Goal: Find contact information: Find contact information

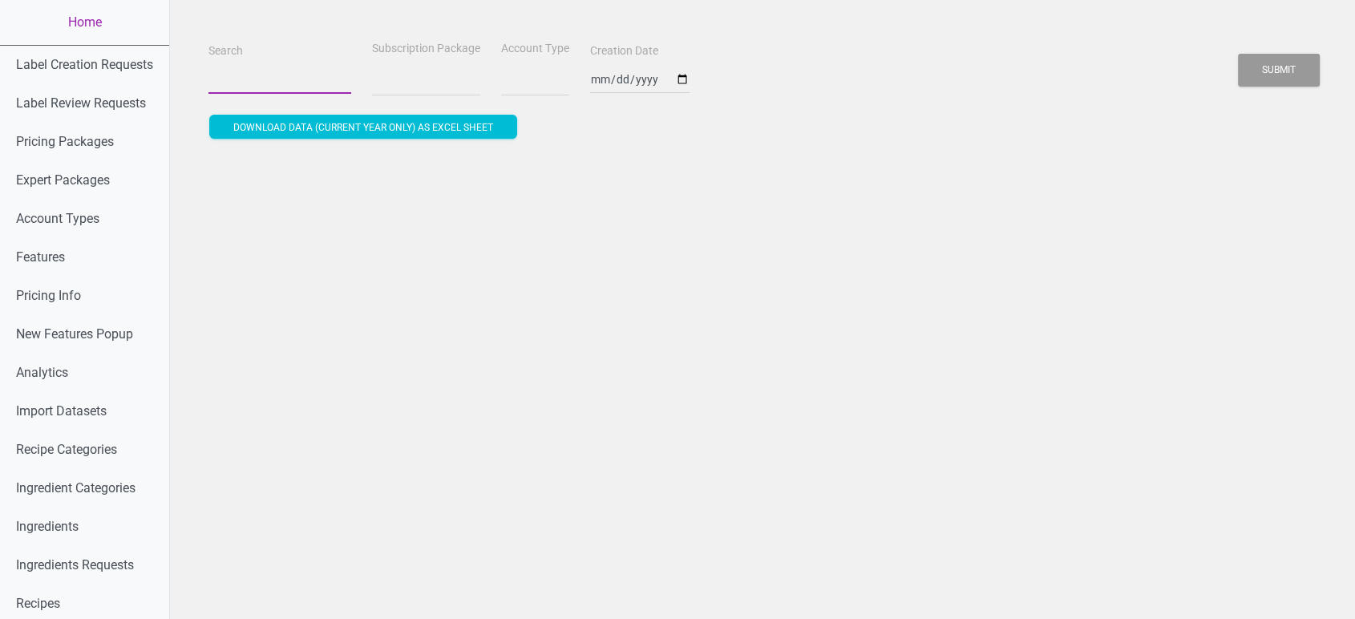
click at [277, 81] on input "Search" at bounding box center [280, 79] width 143 height 29
select select
paste input "[EMAIL_ADDRESS][DOMAIN_NAME]"
type input "[EMAIL_ADDRESS][DOMAIN_NAME]"
select select
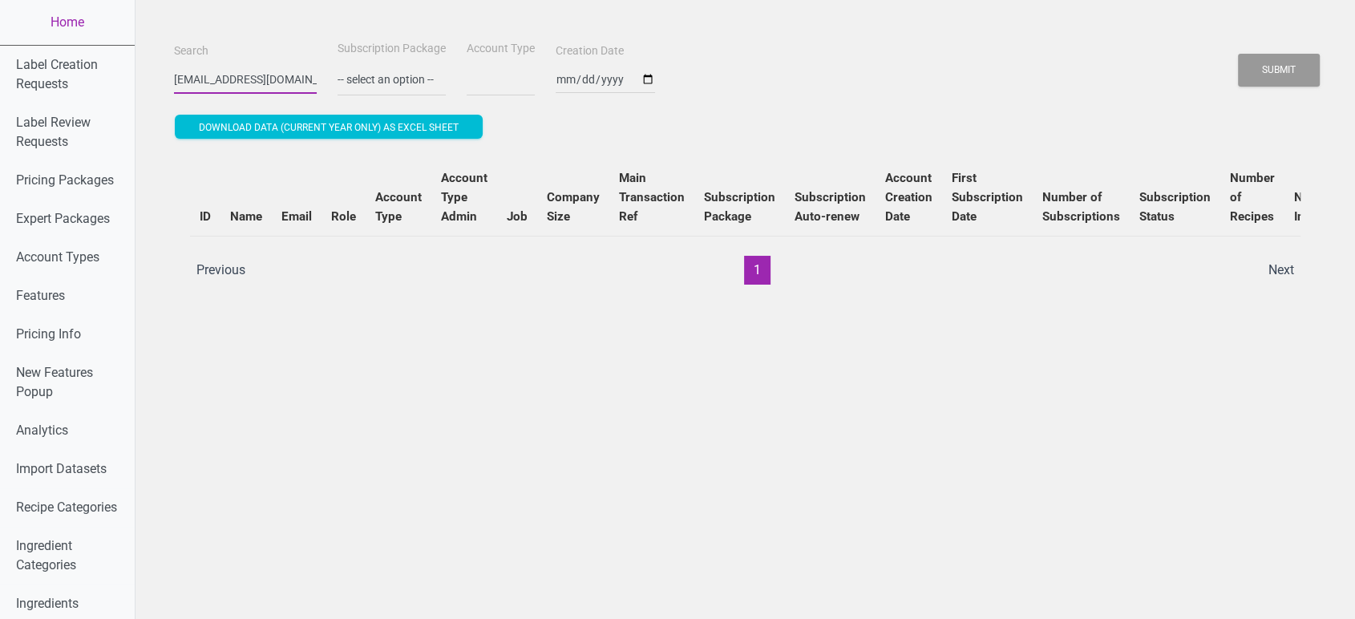
scroll to position [0, 19]
type input "[EMAIL_ADDRESS][DOMAIN_NAME]"
click at [1238, 54] on button "Submit" at bounding box center [1279, 70] width 82 height 33
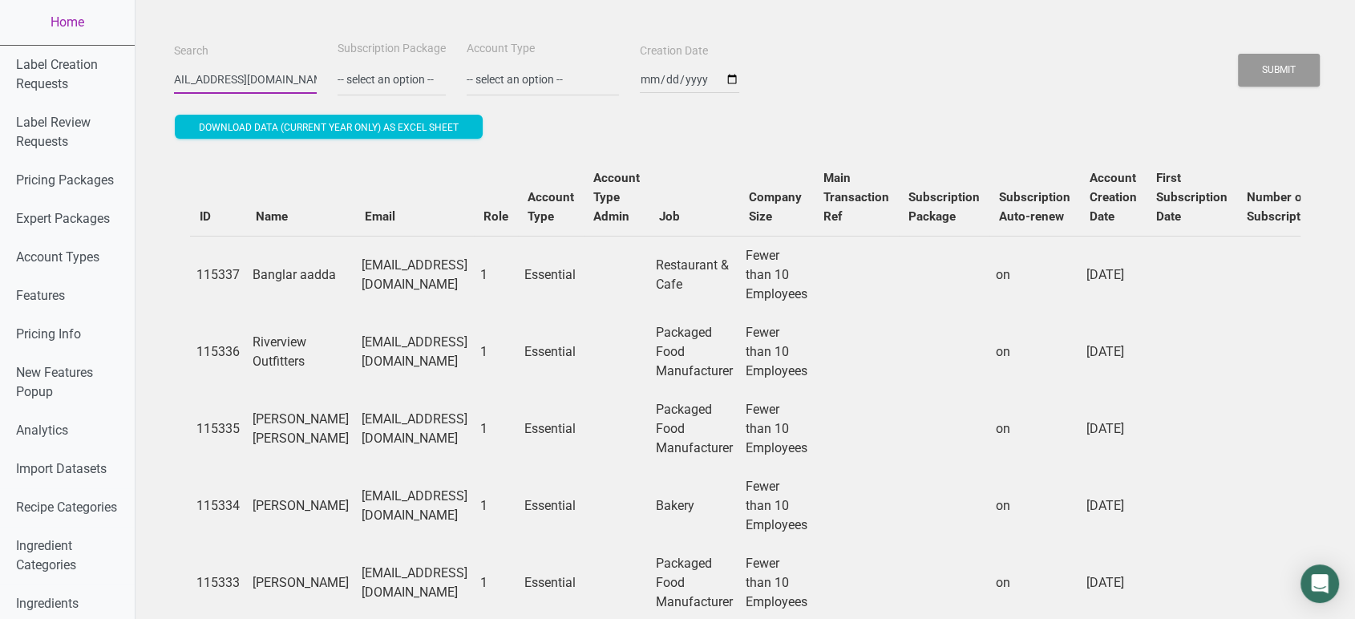
click at [1238, 54] on button "Submit" at bounding box center [1279, 70] width 82 height 33
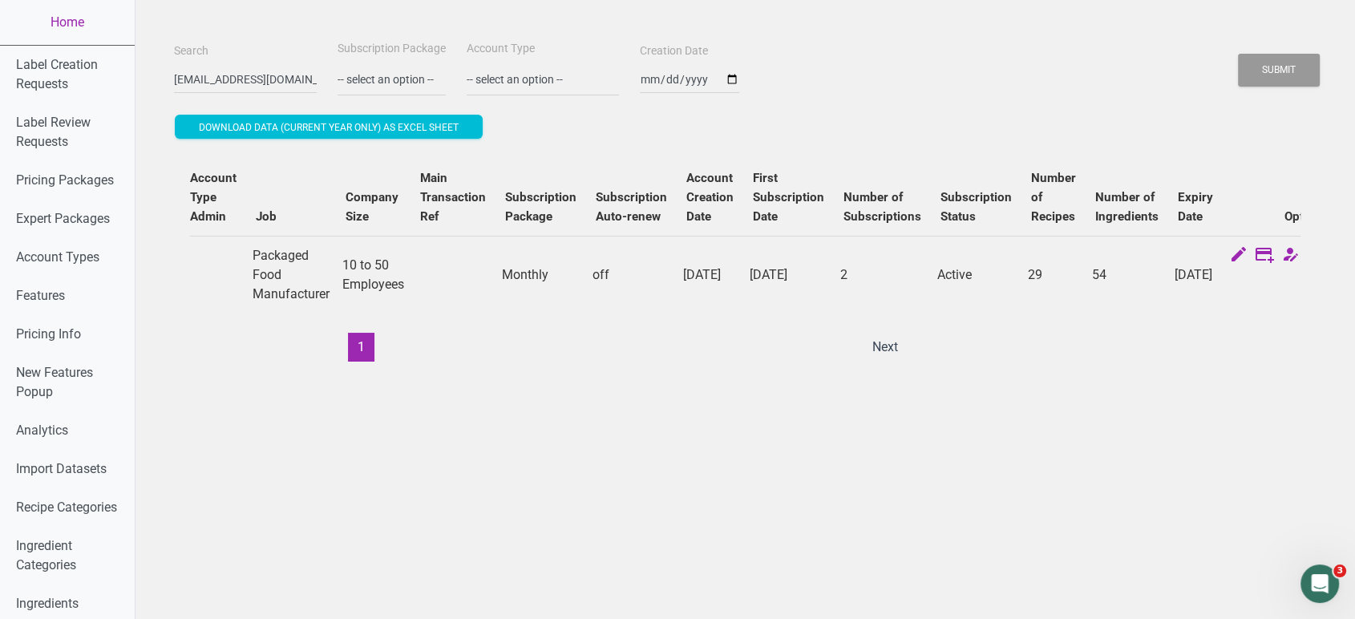
scroll to position [0, 0]
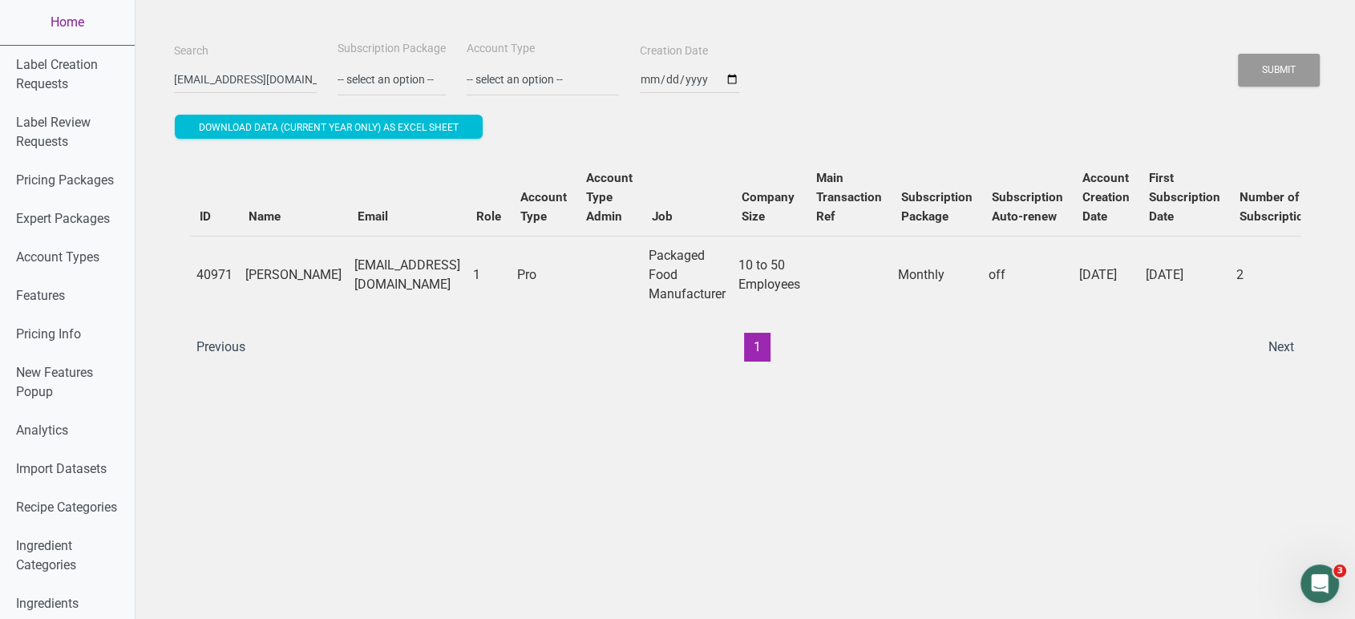
click at [83, 24] on link "Home" at bounding box center [67, 22] width 135 height 45
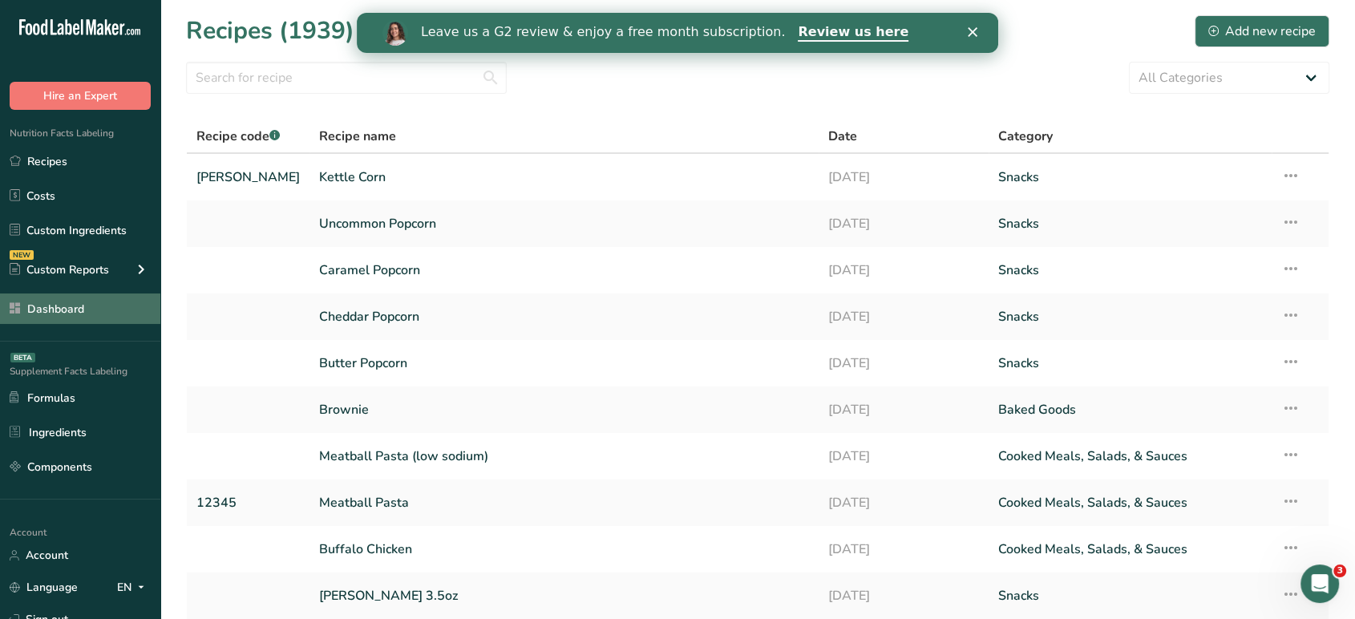
click at [96, 304] on link "Dashboard" at bounding box center [80, 309] width 160 height 30
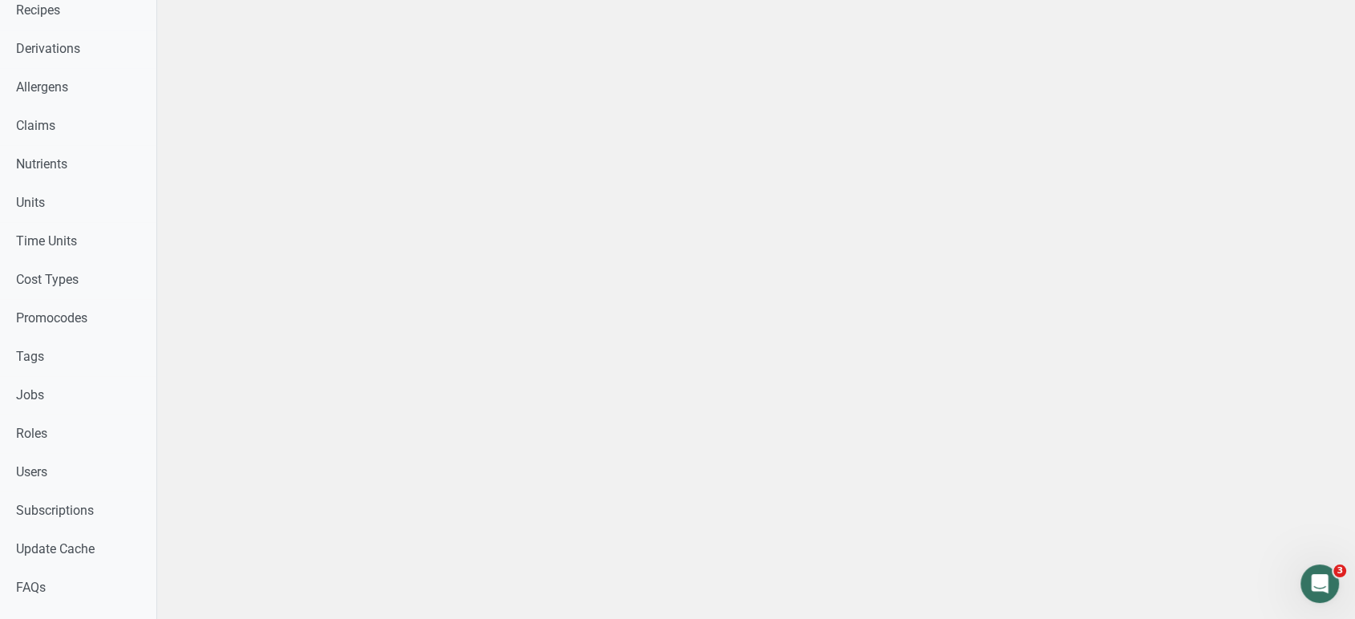
scroll to position [540, 0]
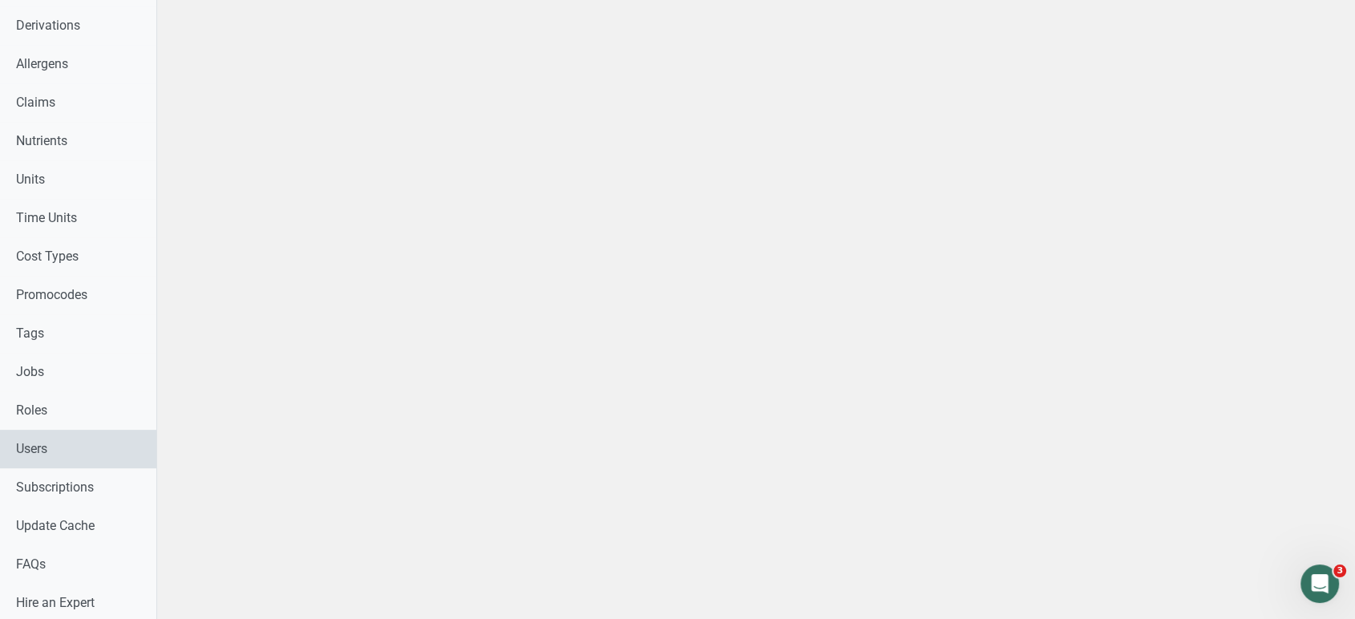
click at [115, 433] on link "Users" at bounding box center [78, 449] width 156 height 38
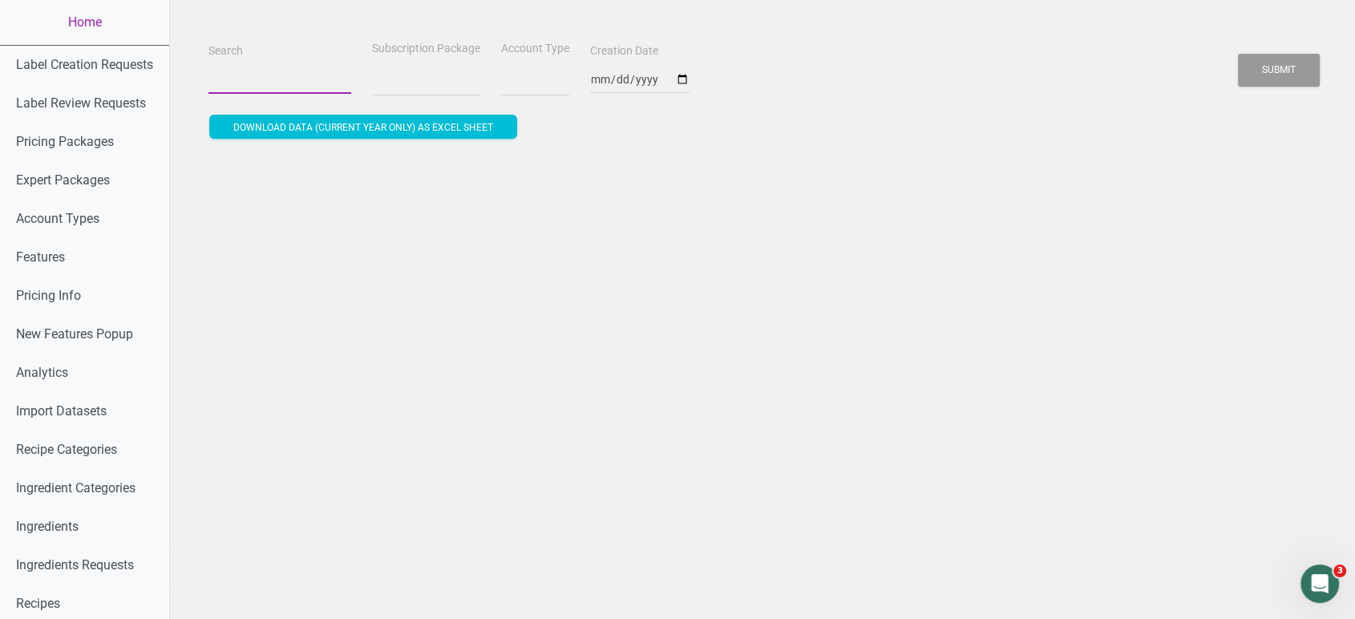
click at [282, 78] on input "Search" at bounding box center [280, 79] width 143 height 29
select select
type input "a"
select select
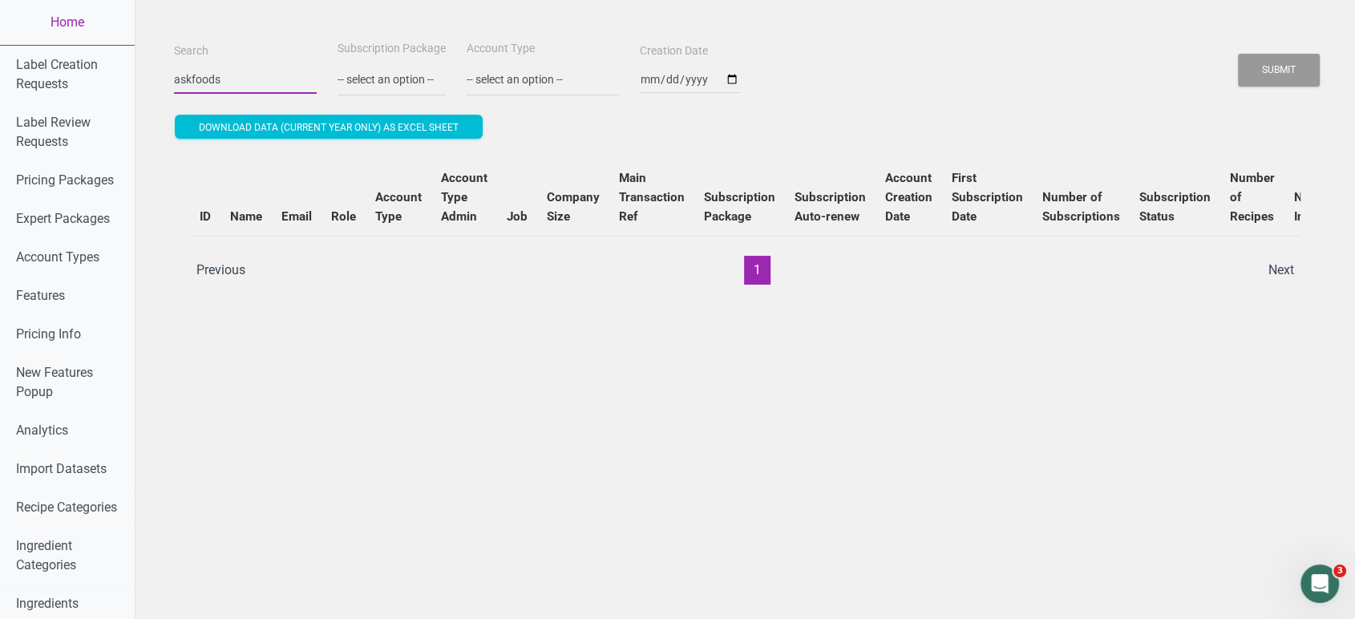
click at [1238, 54] on button "Submit" at bounding box center [1279, 70] width 82 height 33
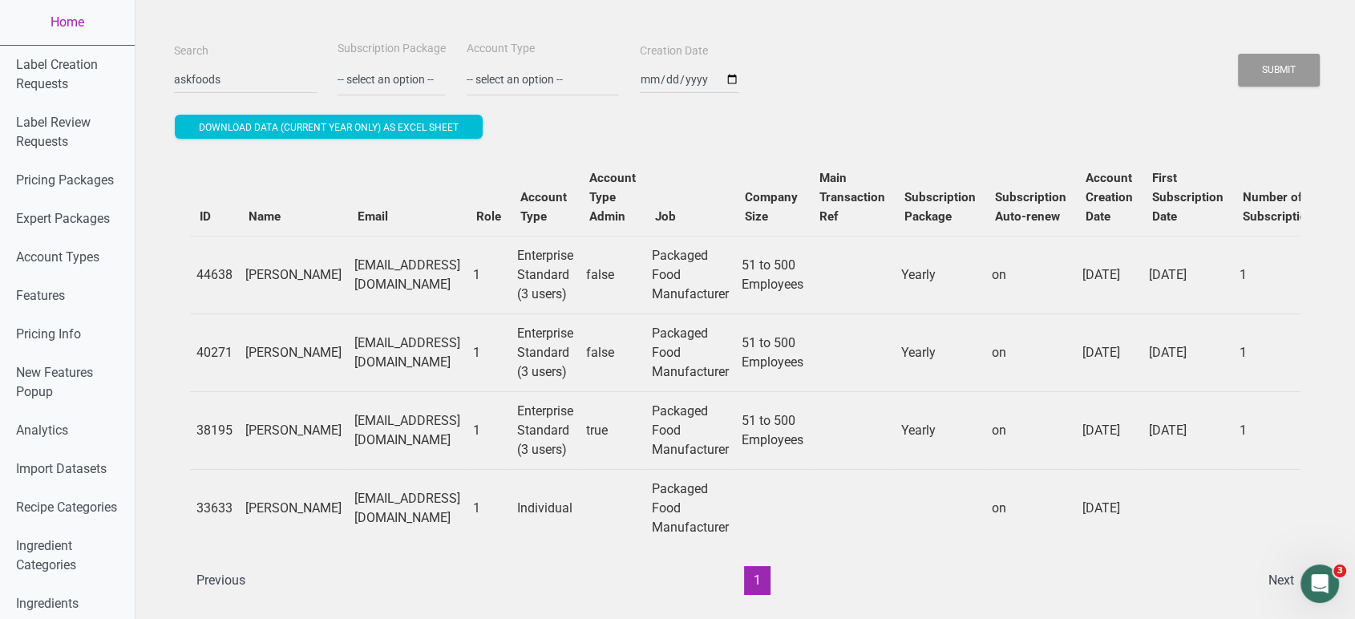
drag, startPoint x: 452, startPoint y: 433, endPoint x: 302, endPoint y: 433, distance: 150.0
click at [348, 433] on td "[EMAIL_ADDRESS][DOMAIN_NAME]" at bounding box center [407, 430] width 119 height 78
copy td "[EMAIL_ADDRESS][DOMAIN_NAME]"
drag, startPoint x: 229, startPoint y: 75, endPoint x: 148, endPoint y: 74, distance: 80.2
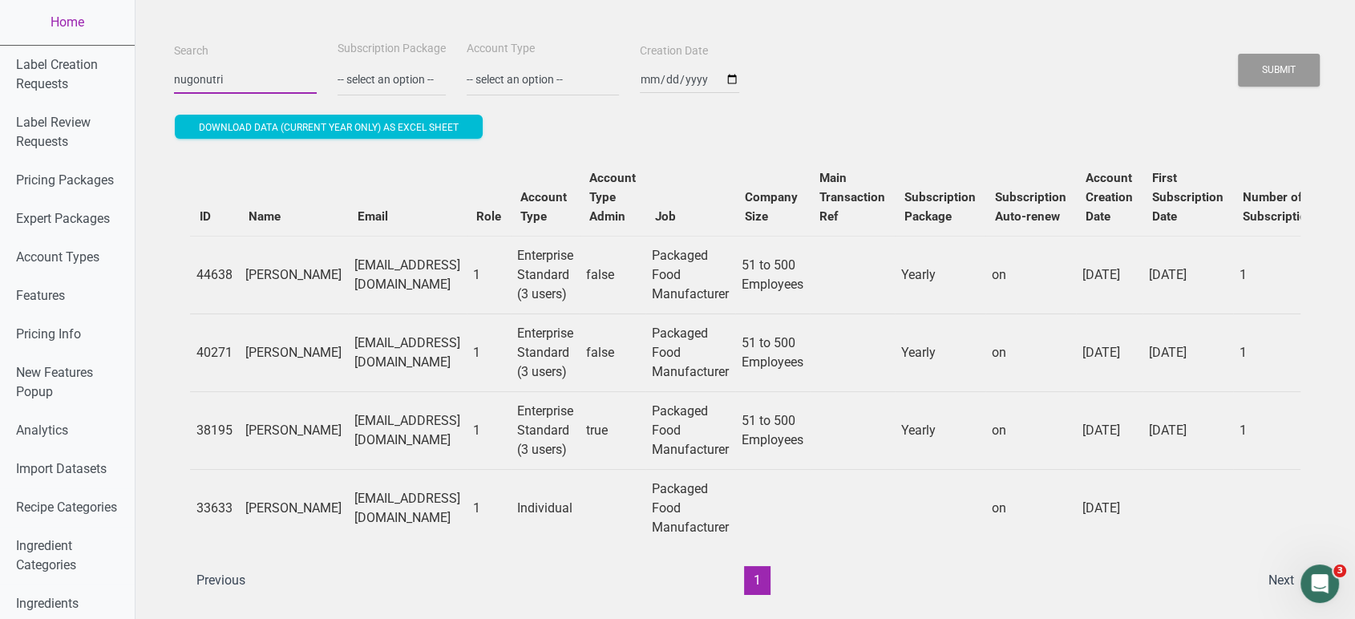
click at [1238, 54] on button "Submit" at bounding box center [1279, 70] width 82 height 33
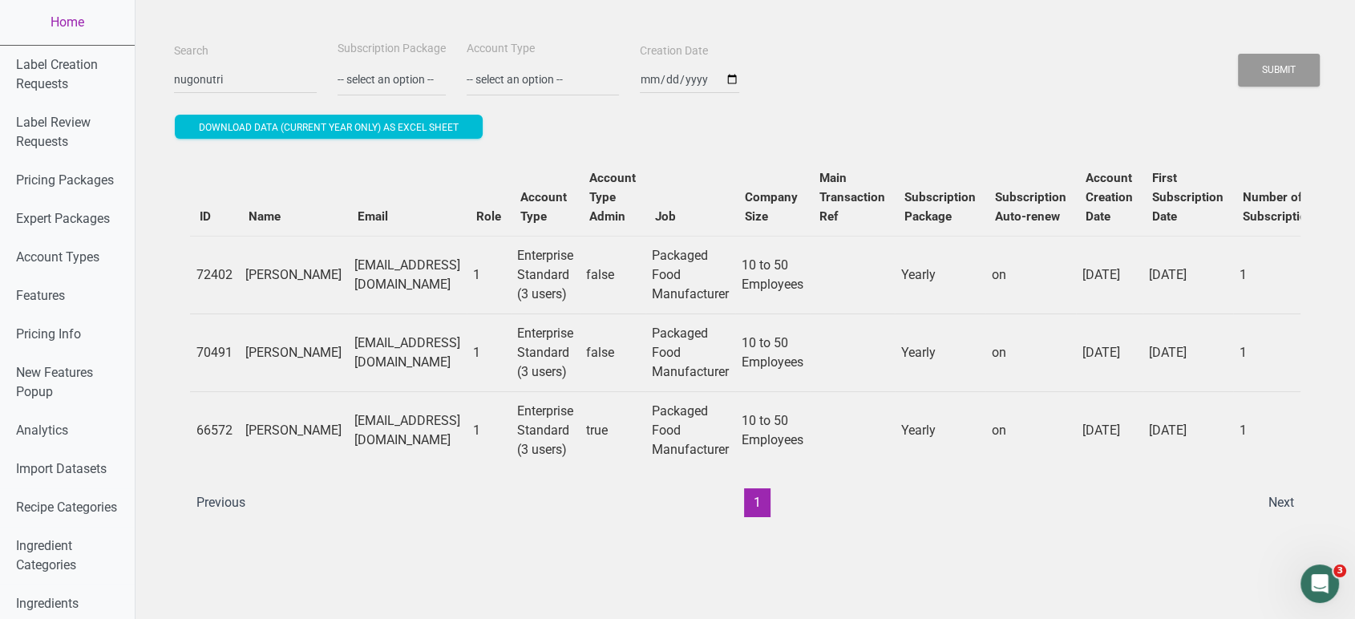
drag, startPoint x: 463, startPoint y: 431, endPoint x: 288, endPoint y: 430, distance: 174.8
click at [348, 430] on td "[EMAIL_ADDRESS][DOMAIN_NAME]" at bounding box center [407, 430] width 119 height 78
copy td "[EMAIL_ADDRESS][DOMAIN_NAME]"
drag, startPoint x: 290, startPoint y: 275, endPoint x: 459, endPoint y: 281, distance: 169.3
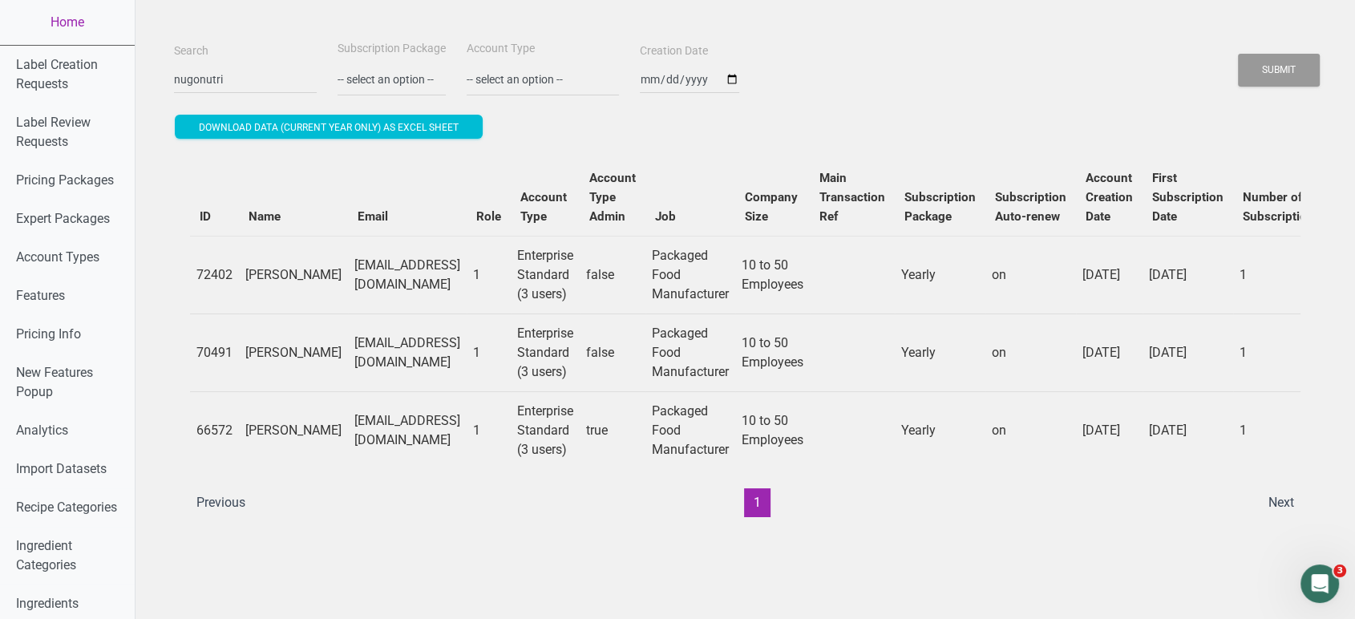
click at [459, 281] on td "[EMAIL_ADDRESS][DOMAIN_NAME]" at bounding box center [407, 275] width 119 height 78
copy td "[EMAIL_ADDRESS][DOMAIN_NAME]"
drag, startPoint x: 460, startPoint y: 364, endPoint x: 288, endPoint y: 367, distance: 172.4
click at [348, 367] on td "[EMAIL_ADDRESS][DOMAIN_NAME]" at bounding box center [407, 353] width 119 height 78
copy td "[EMAIL_ADDRESS][DOMAIN_NAME]"
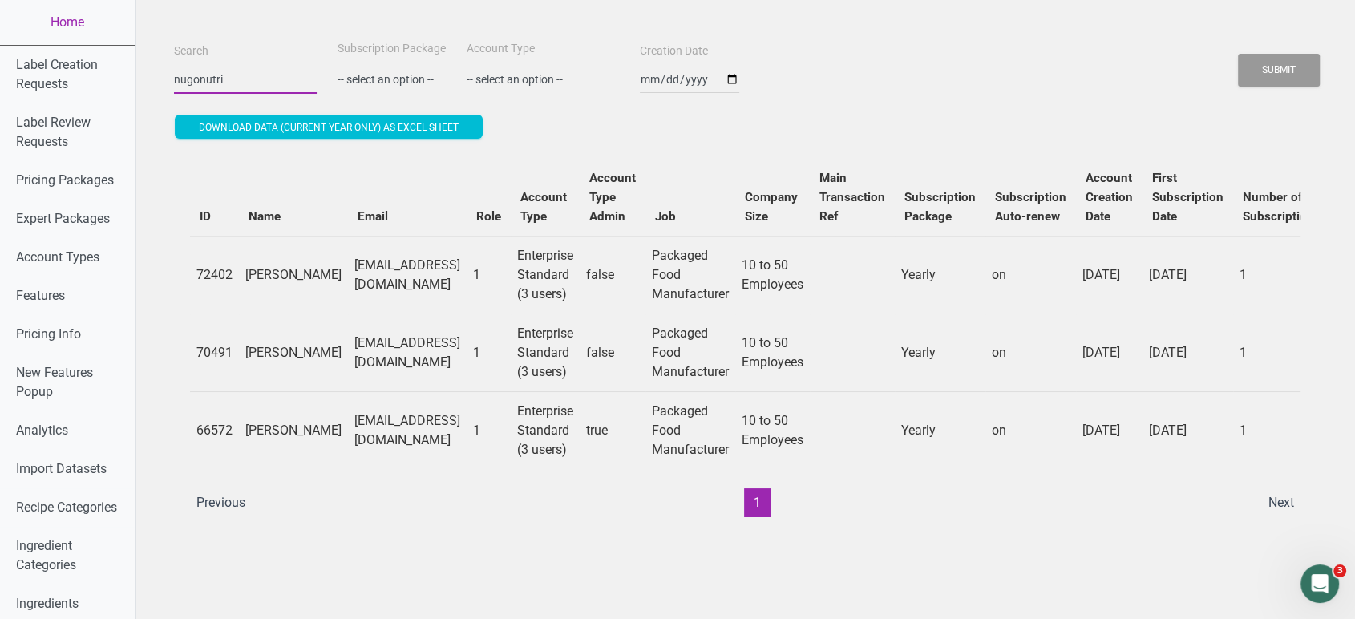
drag, startPoint x: 223, startPoint y: 75, endPoint x: 135, endPoint y: 75, distance: 88.2
type input "[DEMOGRAPHIC_DATA]"
click at [1238, 54] on button "Submit" at bounding box center [1279, 70] width 82 height 33
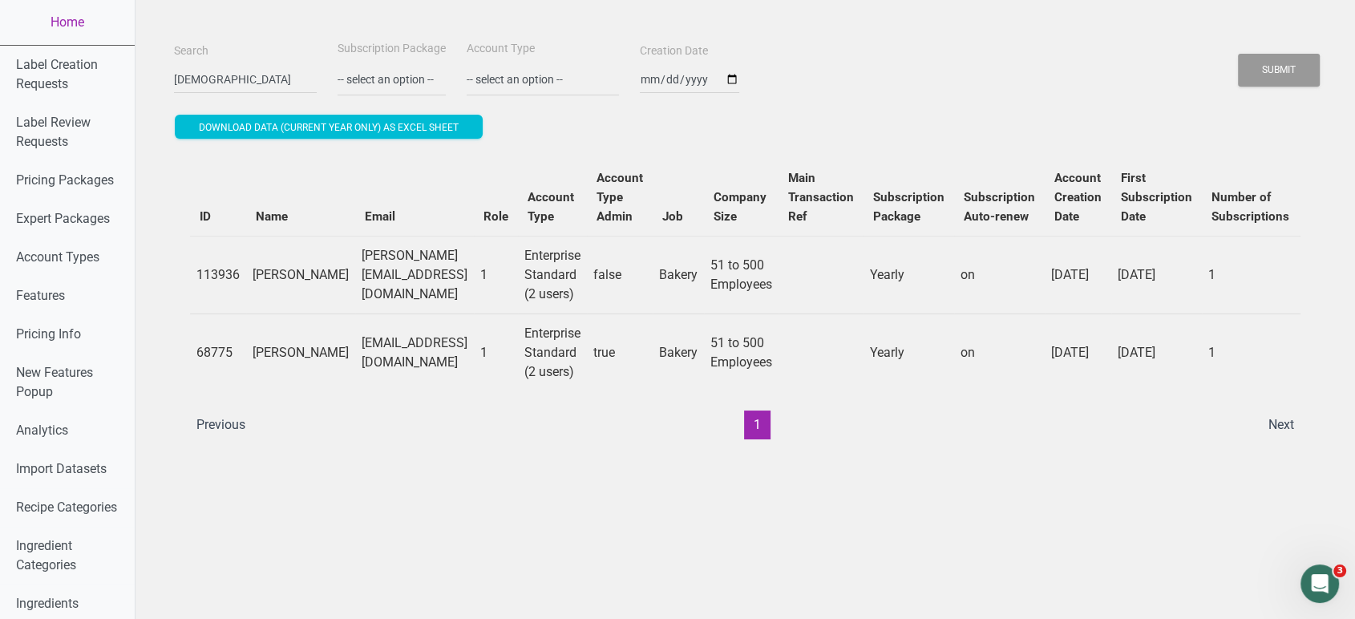
drag, startPoint x: 297, startPoint y: 367, endPoint x: 232, endPoint y: 339, distance: 70.5
click at [232, 339] on tr "68775 [PERSON_NAME] [EMAIL_ADDRESS][DOMAIN_NAME] 1 Enterprise Standard (2 users…" at bounding box center [974, 353] width 1568 height 78
drag, startPoint x: 303, startPoint y: 359, endPoint x: 240, endPoint y: 336, distance: 67.5
click at [246, 336] on td "[PERSON_NAME]" at bounding box center [300, 353] width 109 height 78
copy td "[PERSON_NAME]"
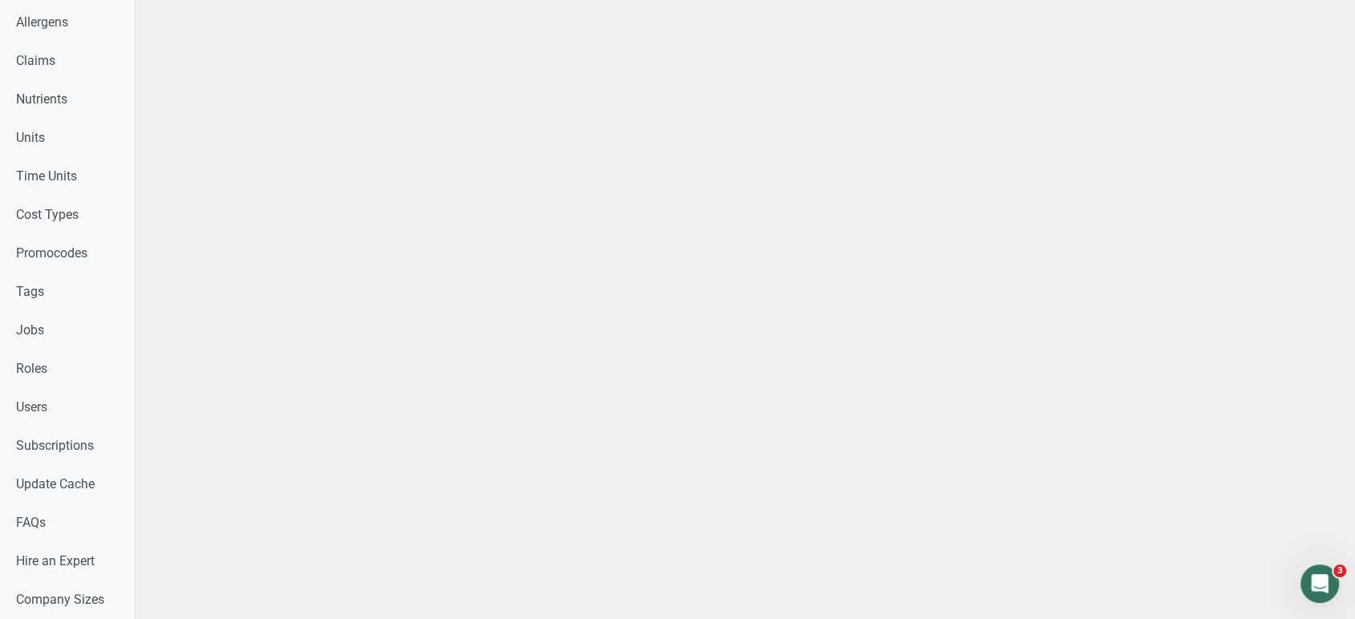
scroll to position [764, 0]
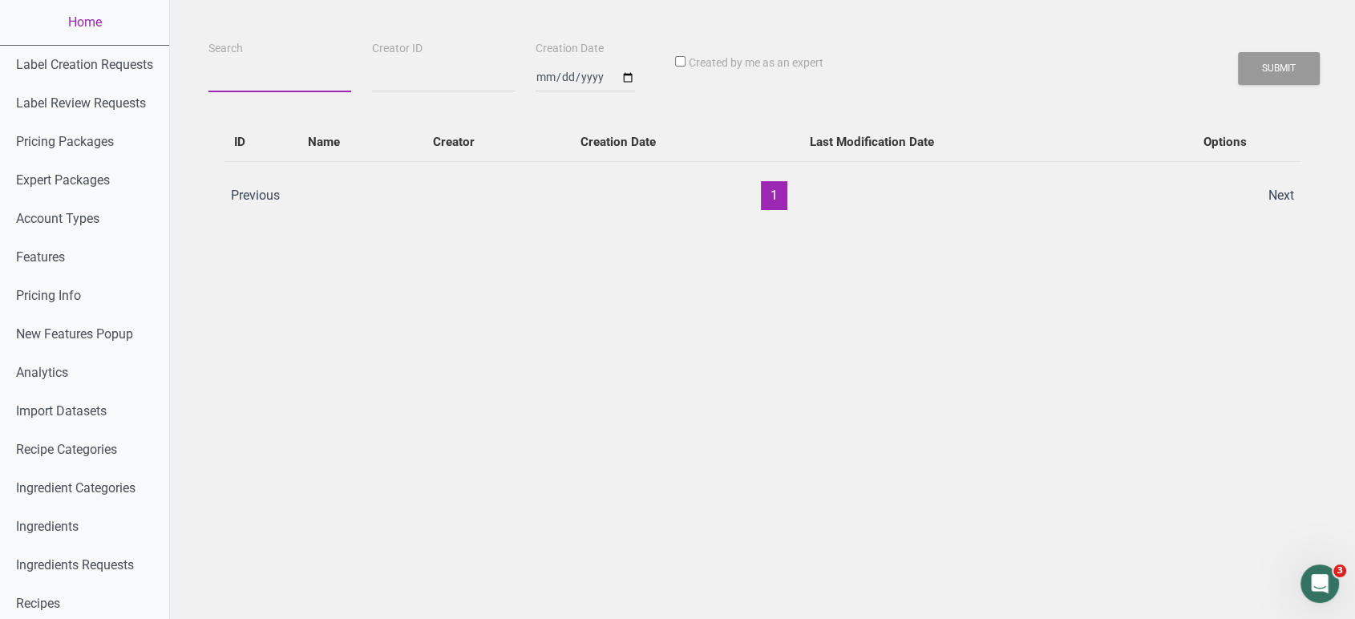
click at [274, 82] on input "Search" at bounding box center [280, 77] width 143 height 29
paste input "[PERSON_NAME]"
type input "[PERSON_NAME]"
click at [1238, 52] on button "Submit" at bounding box center [1279, 68] width 82 height 33
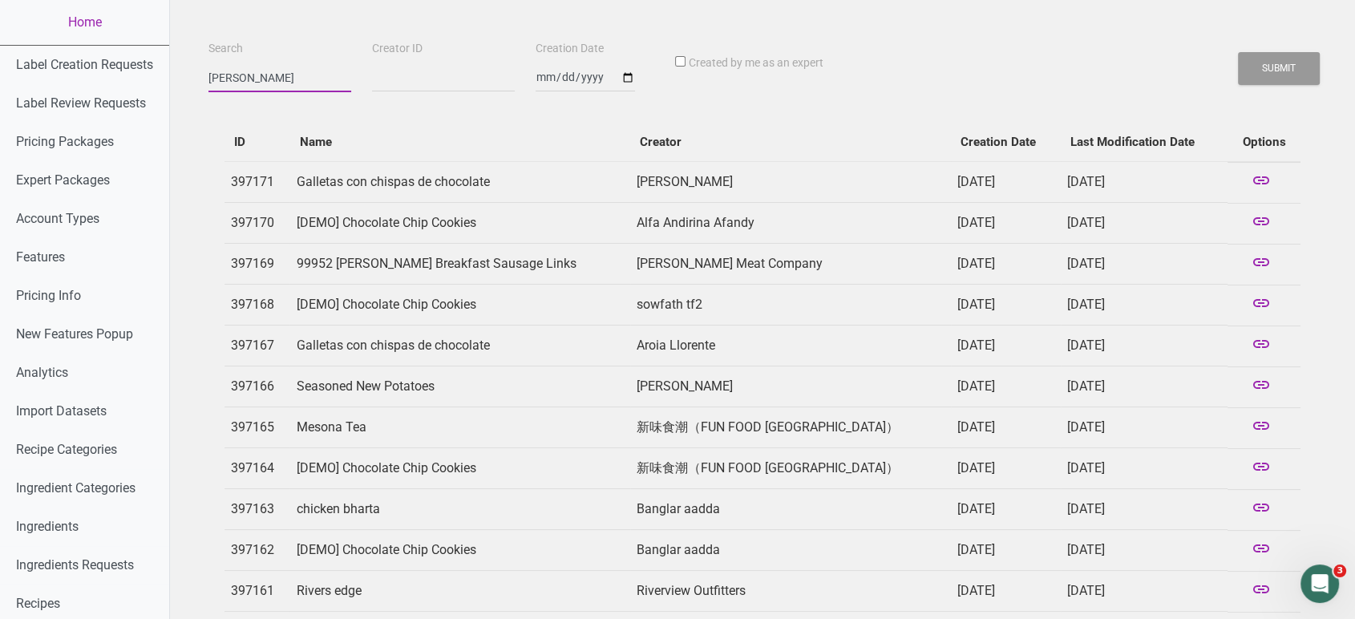
click at [1238, 52] on button "Submit" at bounding box center [1279, 68] width 82 height 33
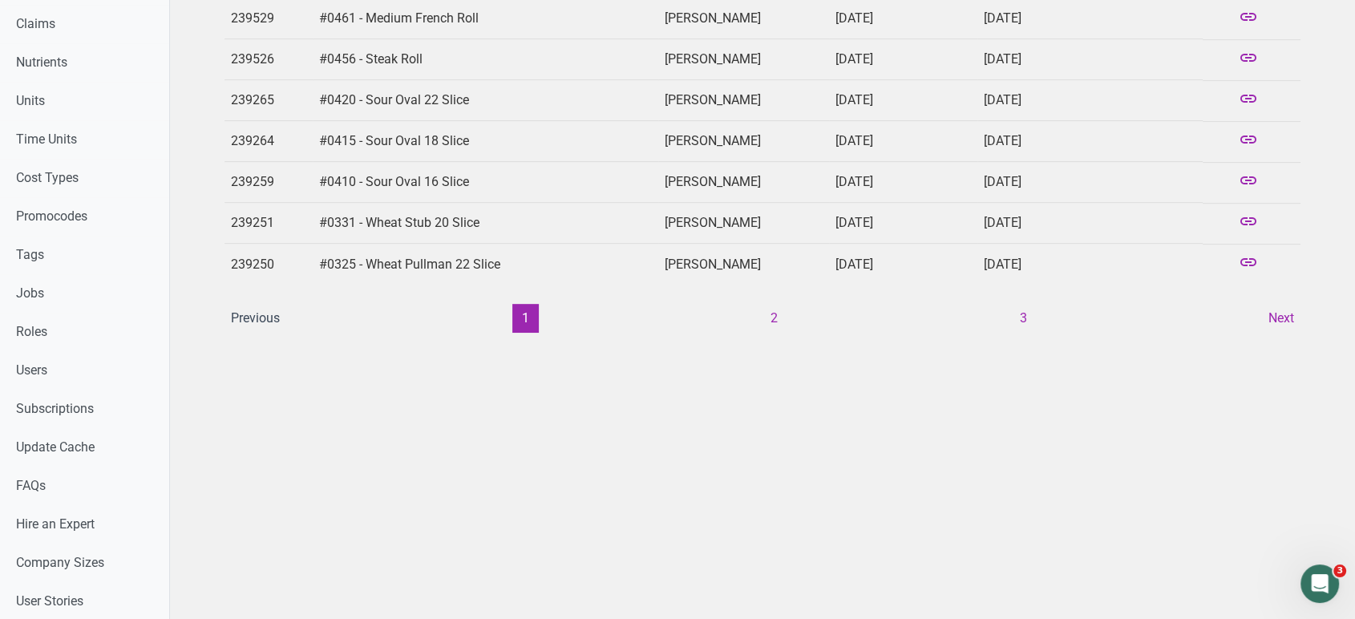
scroll to position [743, 0]
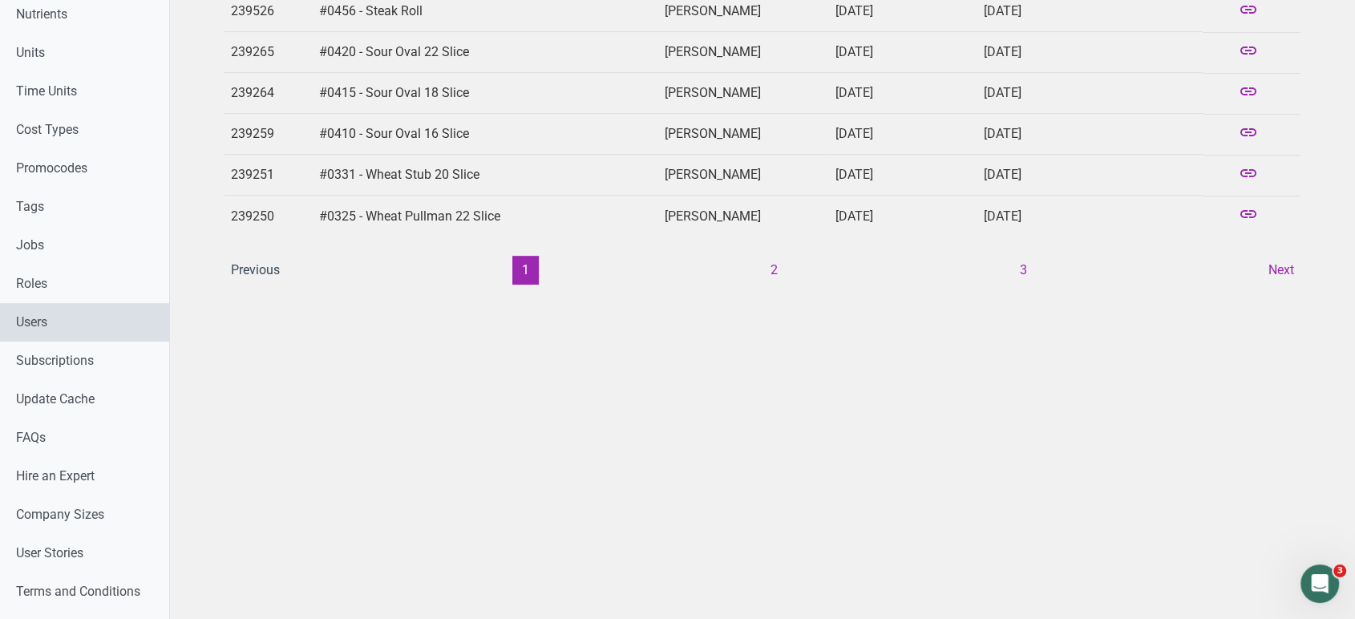
click at [61, 322] on link "Users" at bounding box center [84, 322] width 169 height 38
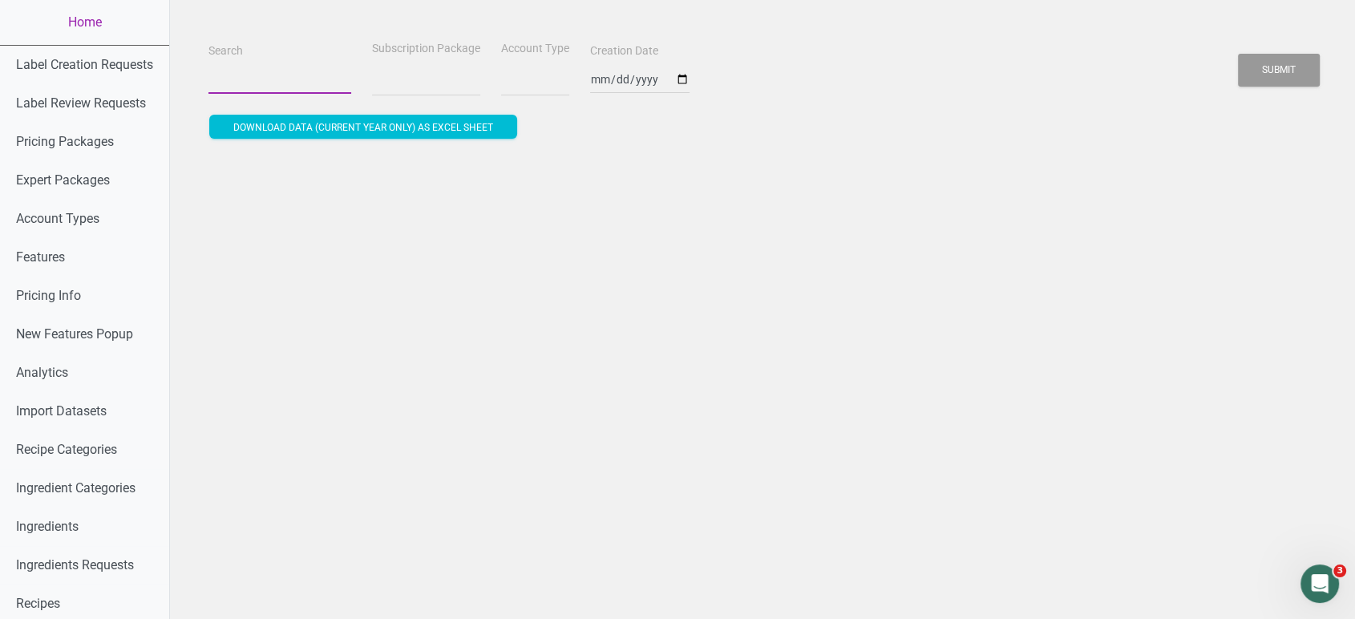
click at [269, 84] on input "Search" at bounding box center [280, 79] width 143 height 29
type input "p"
select select
type input "pu"
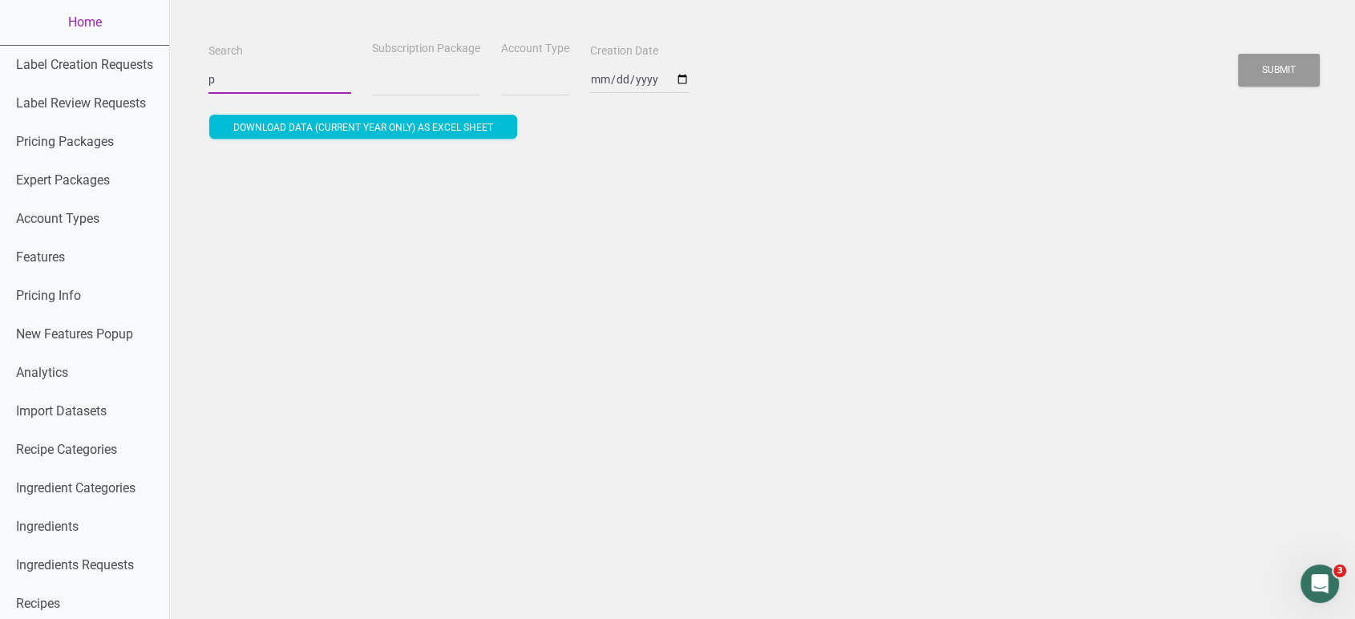
select select
type input "pur"
select select
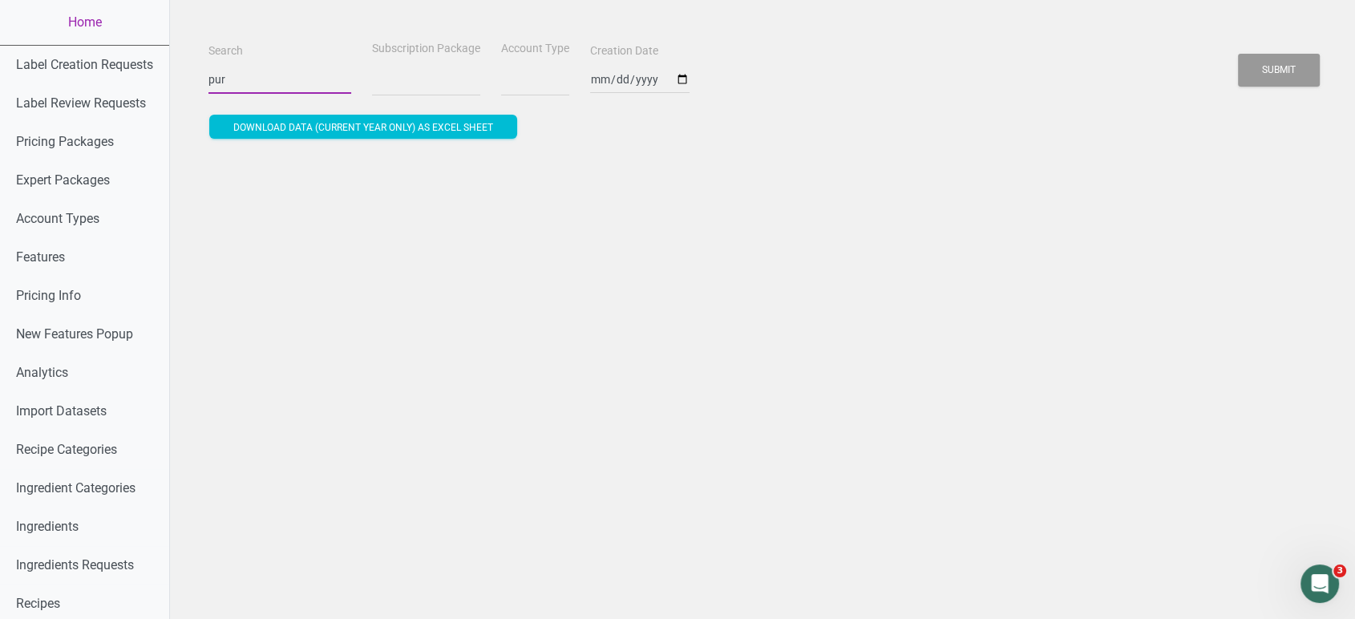
type input "purt"
select select
type input "pur"
select select
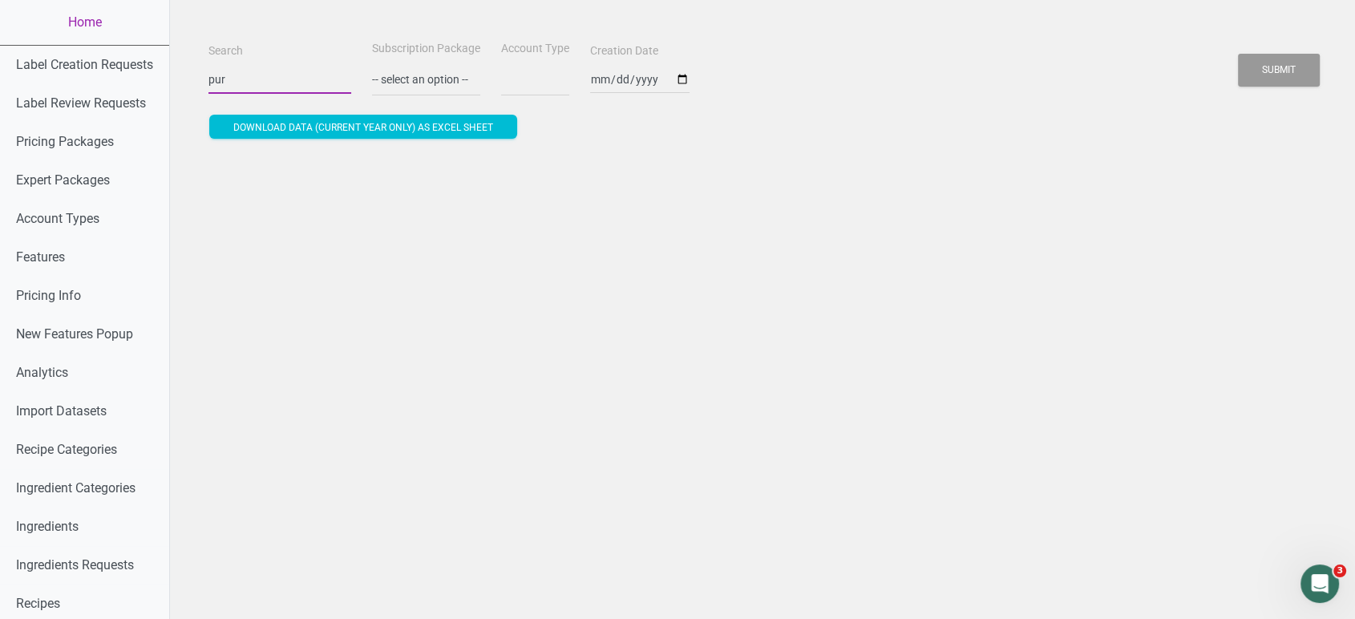
type input "puri"
select select
type input "purit"
select select
type input "[PERSON_NAME]"
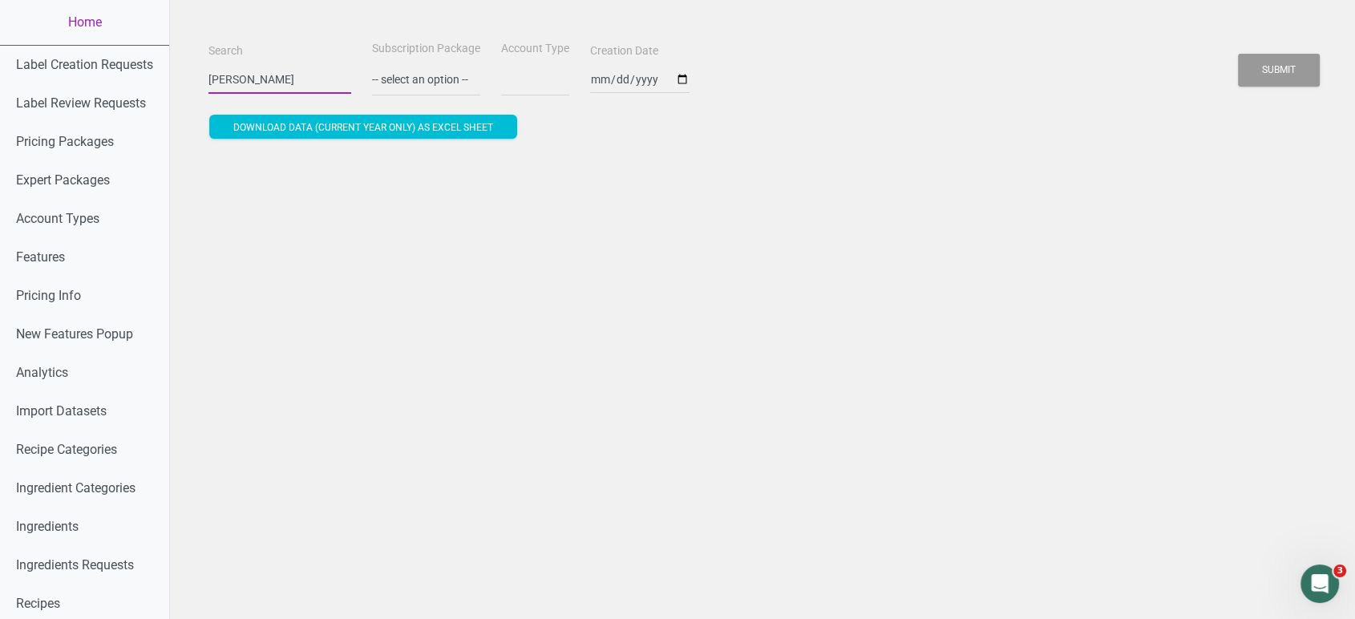
select select
type input "[DEMOGRAPHIC_DATA]"
select select
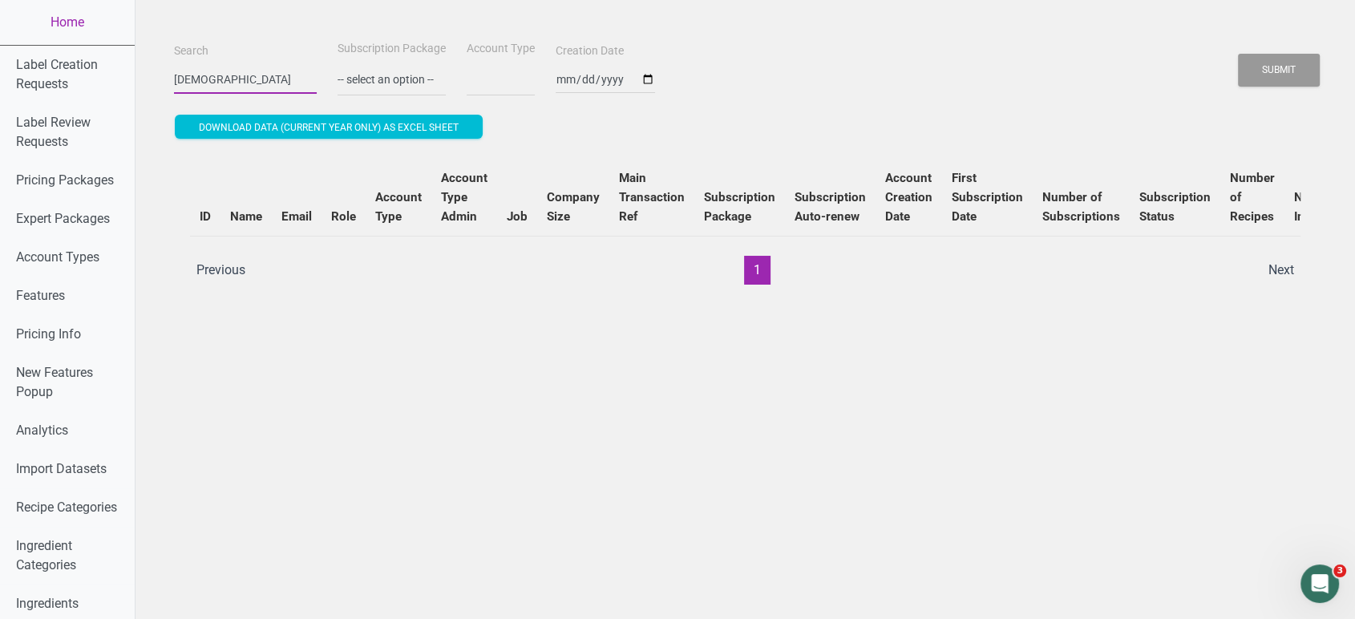
type input "[DEMOGRAPHIC_DATA]"
click at [1238, 54] on button "Submit" at bounding box center [1279, 70] width 82 height 33
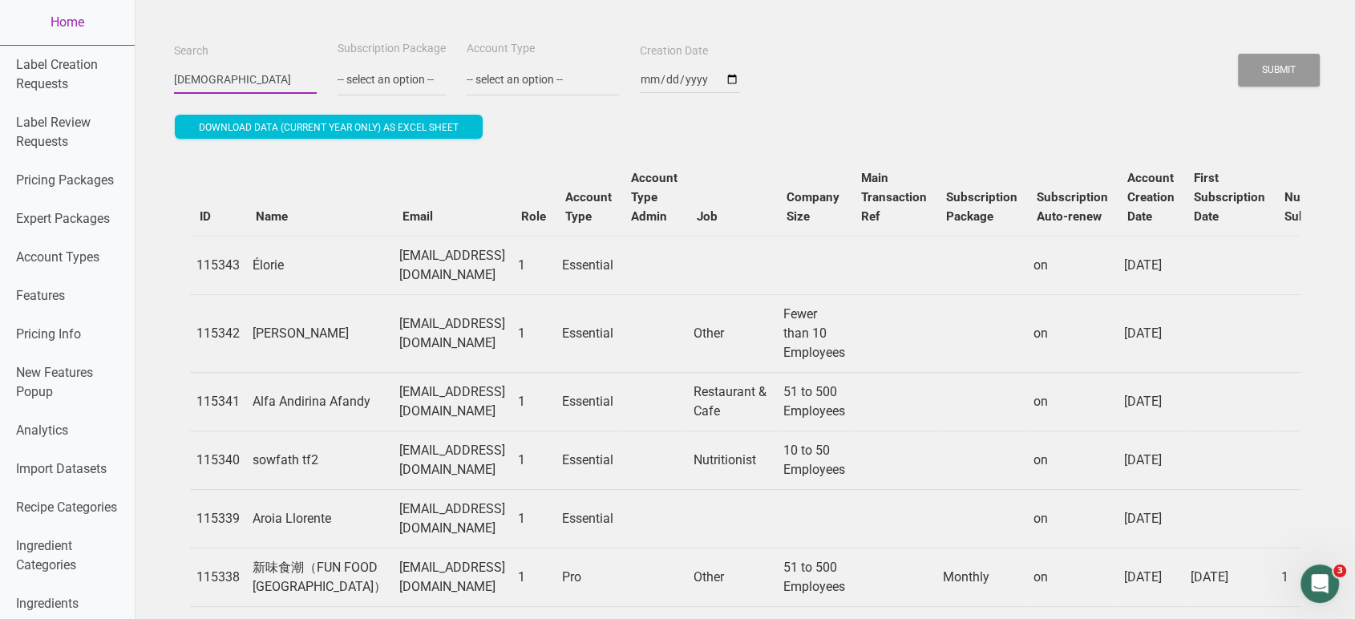
click at [1238, 54] on button "Submit" at bounding box center [1279, 70] width 82 height 33
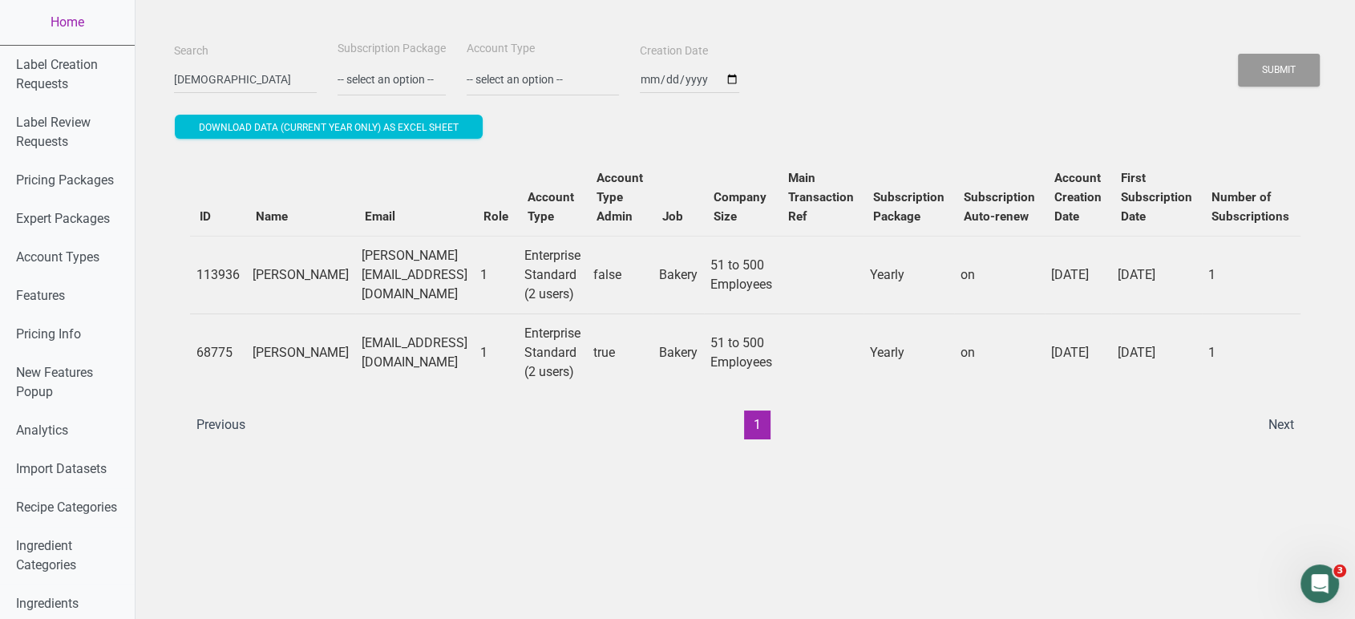
drag, startPoint x: 468, startPoint y: 281, endPoint x: 313, endPoint y: 272, distance: 155.0
click at [355, 272] on td "[PERSON_NAME][EMAIL_ADDRESS][DOMAIN_NAME]" at bounding box center [414, 275] width 119 height 78
copy td "[PERSON_NAME][EMAIL_ADDRESS][DOMAIN_NAME]"
